Goal: Task Accomplishment & Management: Complete application form

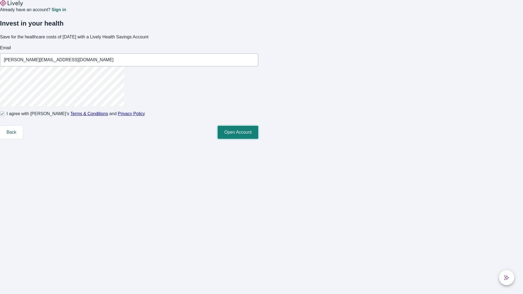
click at [258, 139] on button "Open Account" at bounding box center [238, 132] width 41 height 13
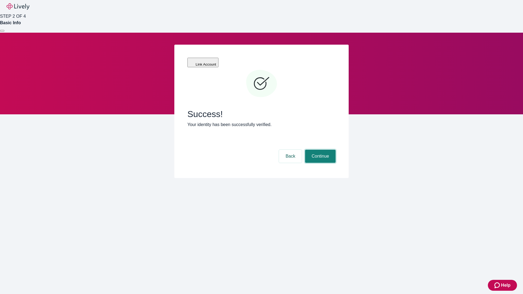
click at [319, 150] on button "Continue" at bounding box center [320, 156] width 31 height 13
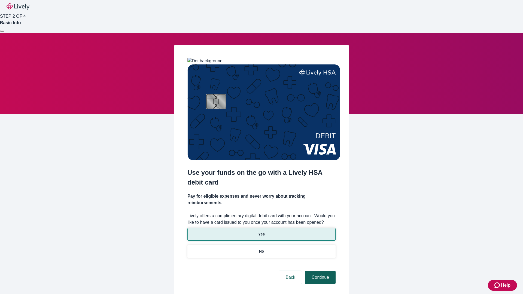
click at [261, 249] on p "No" at bounding box center [261, 252] width 5 height 6
click at [319, 271] on button "Continue" at bounding box center [320, 277] width 31 height 13
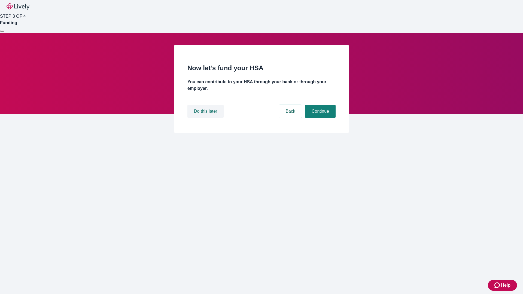
click at [206, 118] on button "Do this later" at bounding box center [205, 111] width 36 height 13
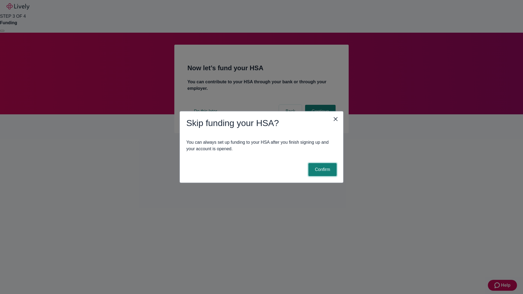
click at [322, 170] on button "Confirm" at bounding box center [322, 169] width 28 height 13
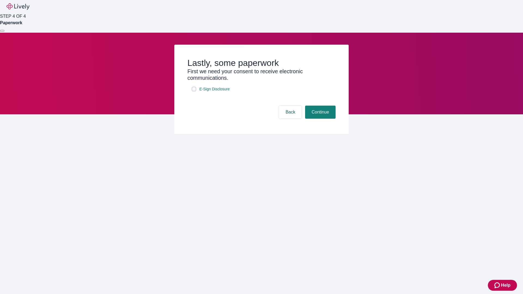
click at [194, 91] on input "E-Sign Disclosure" at bounding box center [194, 89] width 4 height 4
checkbox input "true"
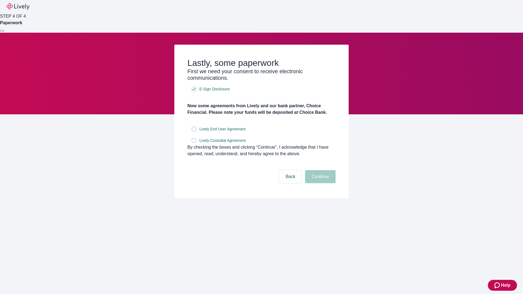
click at [194, 131] on input "Lively End User Agreement" at bounding box center [194, 129] width 4 height 4
checkbox input "true"
click at [194, 143] on input "Lively Custodial Agreement" at bounding box center [194, 140] width 4 height 4
checkbox input "true"
click at [319, 183] on button "Continue" at bounding box center [320, 176] width 31 height 13
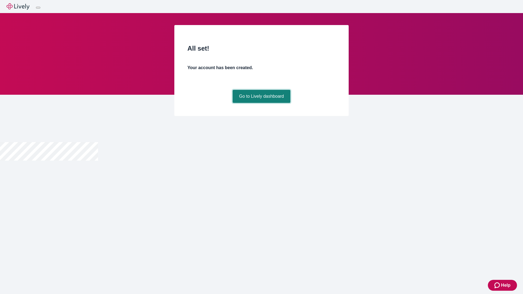
click at [261, 103] on link "Go to Lively dashboard" at bounding box center [262, 96] width 58 height 13
